Goal: Complete application form

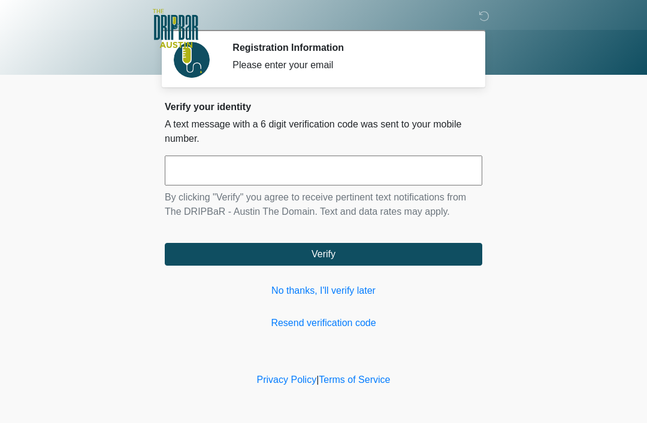
click at [339, 285] on link "No thanks, I'll verify later" at bounding box center [323, 291] width 317 height 14
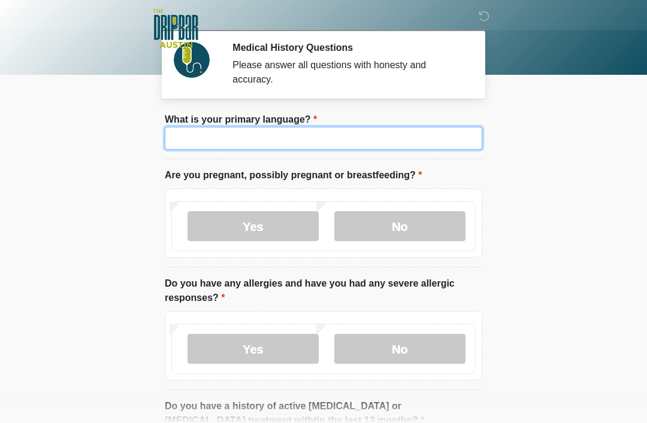
click at [343, 133] on input "What is your primary language?" at bounding box center [323, 138] width 317 height 23
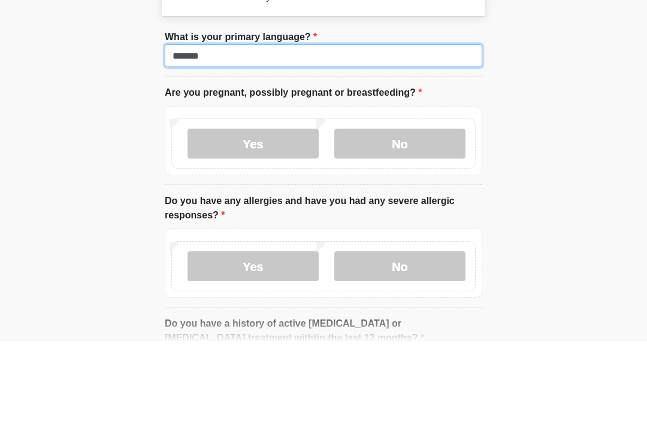
type input "*******"
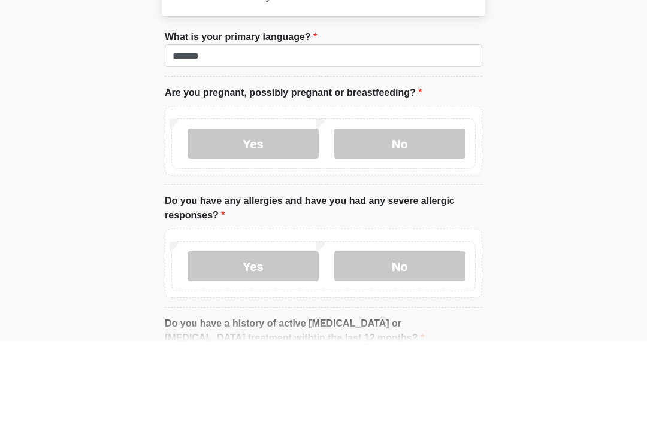
click at [395, 211] on label "No" at bounding box center [399, 226] width 131 height 30
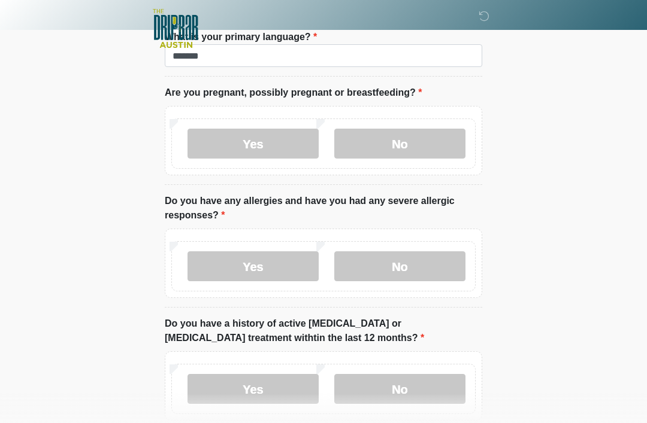
click at [432, 259] on label "No" at bounding box center [399, 267] width 131 height 30
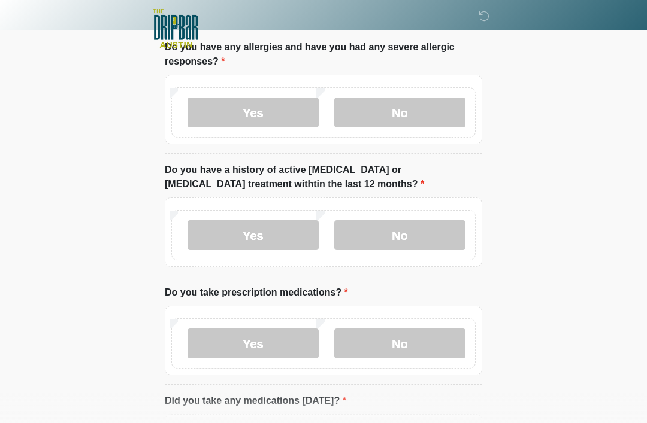
scroll to position [265, 0]
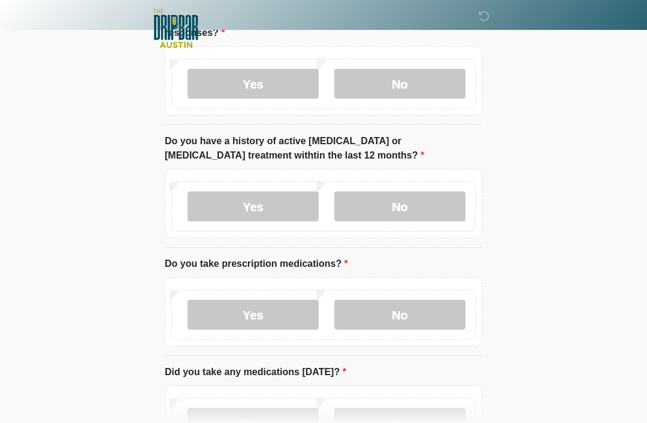
click at [412, 206] on label "No" at bounding box center [399, 207] width 131 height 30
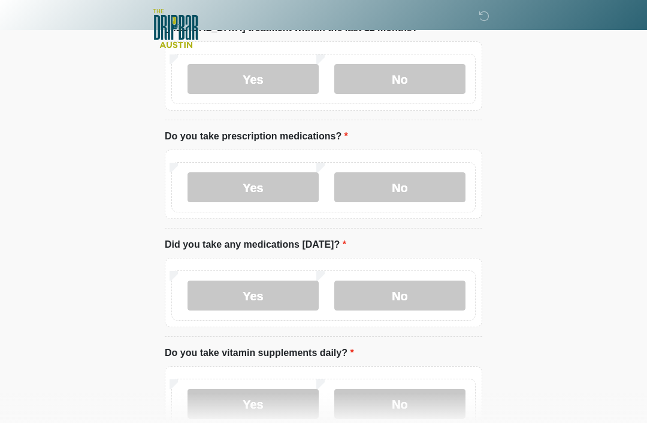
scroll to position [394, 0]
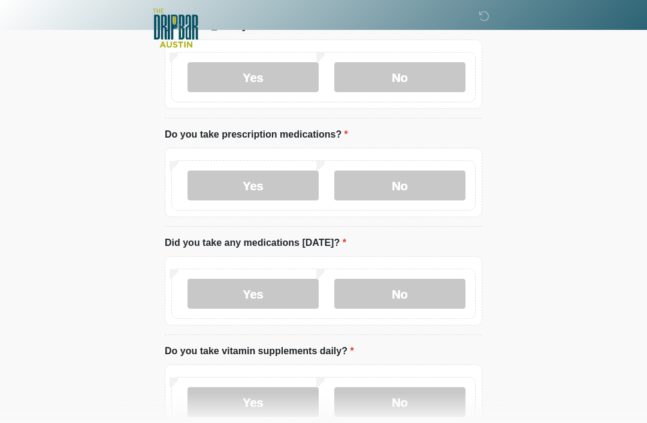
click at [411, 187] on label "No" at bounding box center [399, 186] width 131 height 30
click at [416, 292] on label "No" at bounding box center [399, 294] width 131 height 30
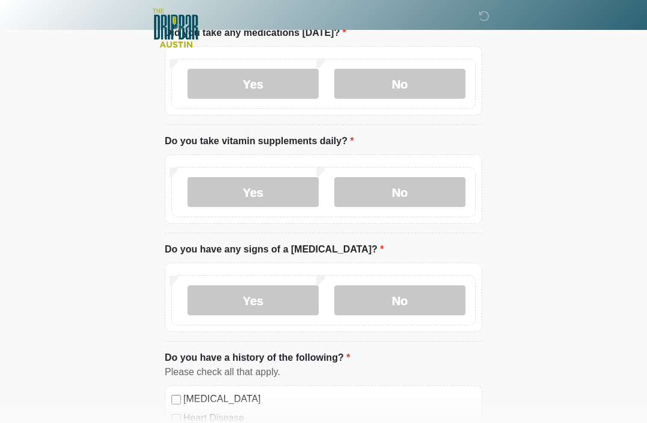
scroll to position [604, 0]
click at [402, 190] on label "No" at bounding box center [399, 193] width 131 height 30
click at [413, 301] on label "No" at bounding box center [399, 301] width 131 height 30
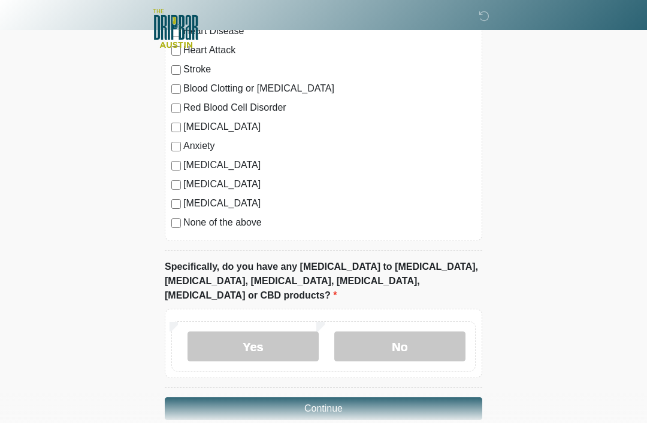
scroll to position [998, 0]
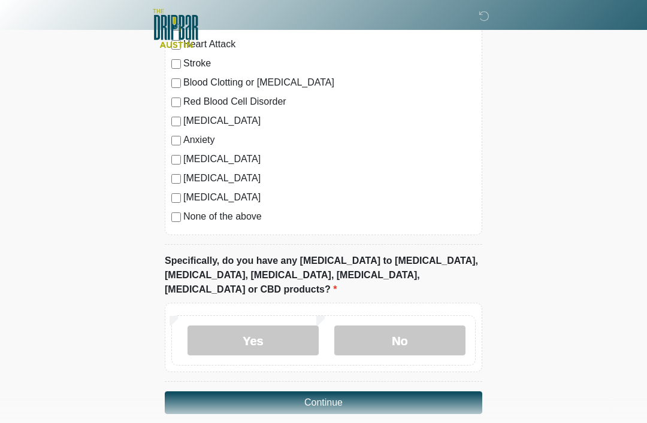
click at [400, 326] on label "No" at bounding box center [399, 341] width 131 height 30
click at [354, 392] on button "Continue" at bounding box center [323, 403] width 317 height 23
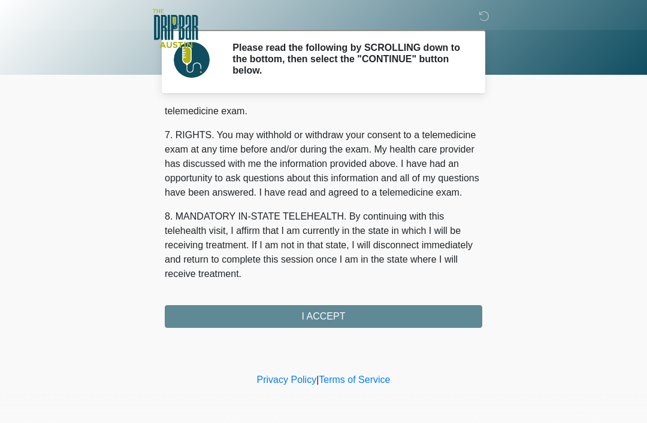
scroll to position [525, 0]
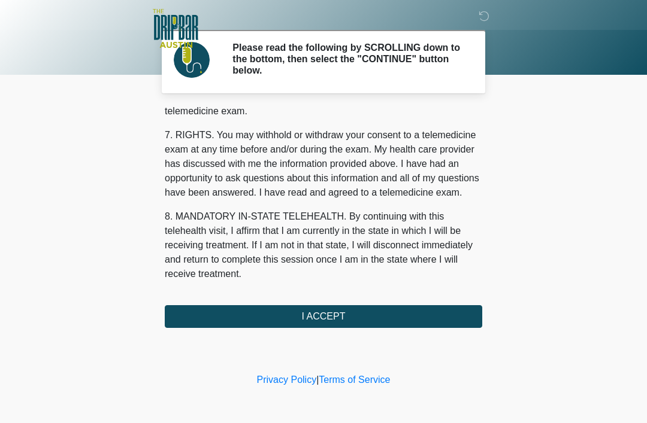
click at [355, 314] on button "I ACCEPT" at bounding box center [323, 316] width 317 height 23
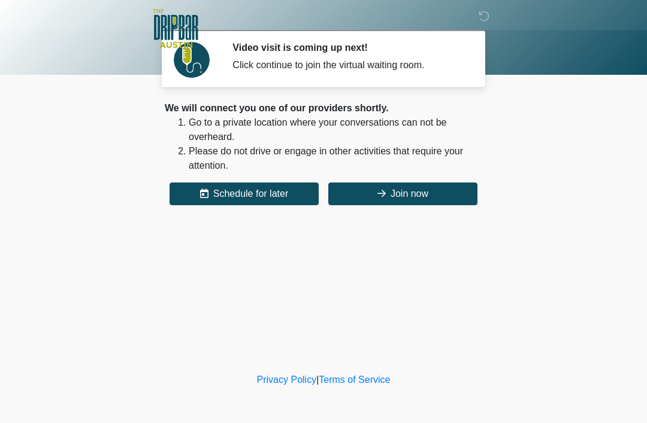
click at [410, 193] on button "Join now" at bounding box center [402, 194] width 149 height 23
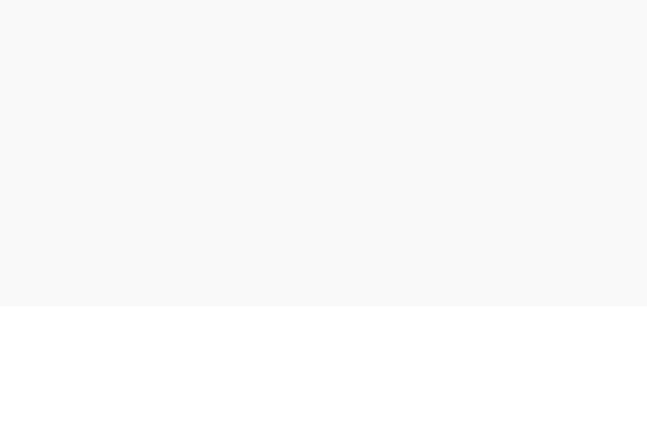
scroll to position [4, 0]
